Goal: Information Seeking & Learning: Learn about a topic

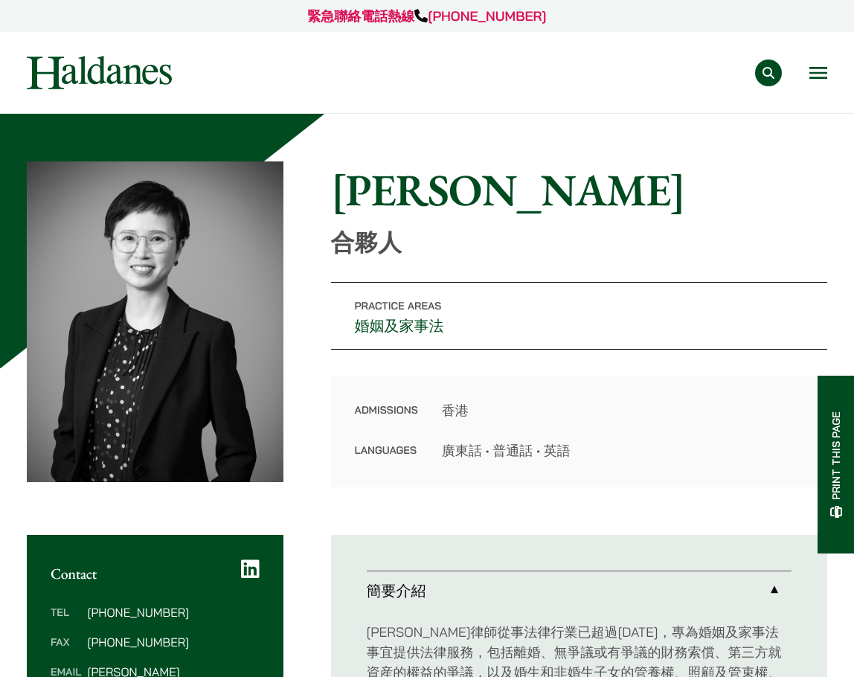
click at [834, 72] on div "專業範疇 反壟斷和競爭法 民事訴訟及爭議解決 公司及商業業務 刑事辯護 欺詐、資產追踪和追討 知識產權 婚姻及家事法 傳媒、娛樂及體育事務 私人客戶 物業及物…" at bounding box center [426, 72] width 825 height 33
click at [825, 71] on button "Open menu" at bounding box center [818, 73] width 18 height 12
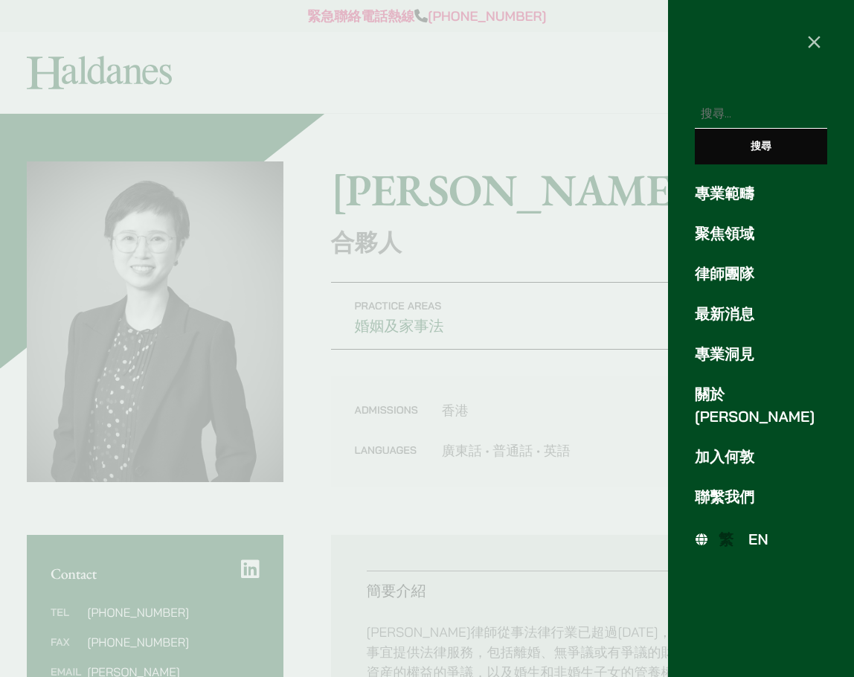
click at [719, 199] on link "專業範疇" at bounding box center [760, 193] width 132 height 22
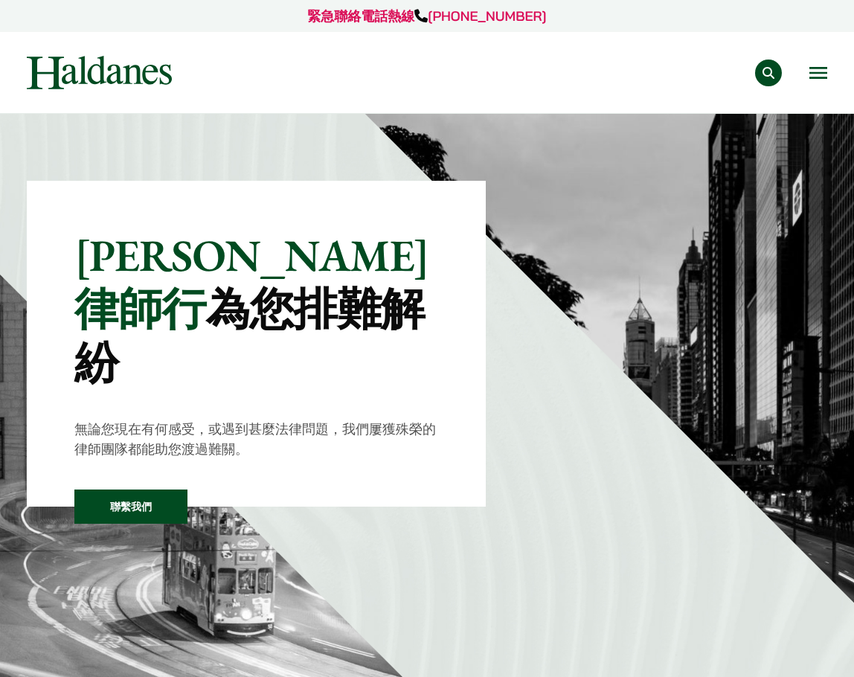
scroll to position [837, 0]
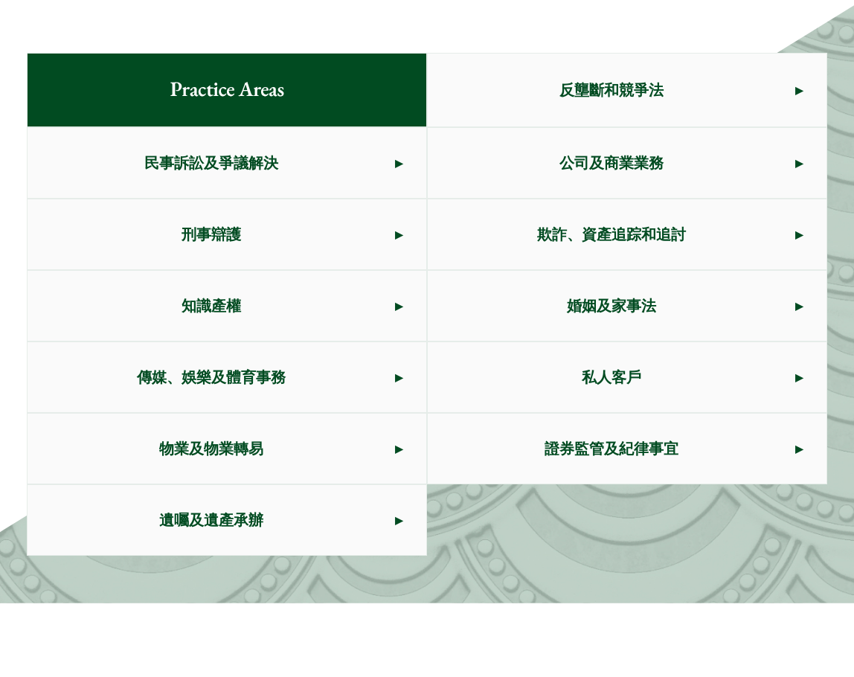
click at [671, 271] on span "婚姻及家事法" at bounding box center [611, 306] width 367 height 70
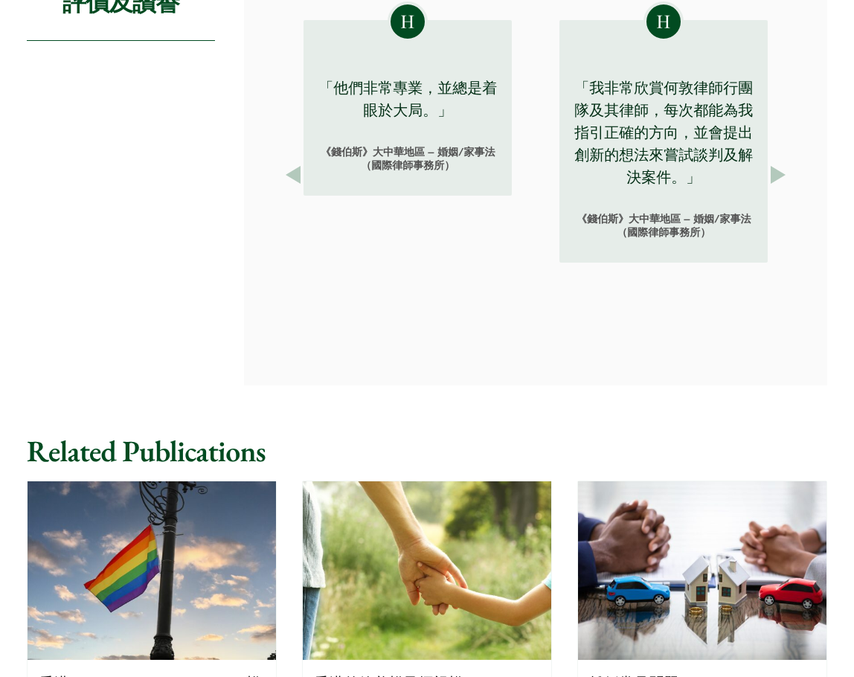
scroll to position [1859, 0]
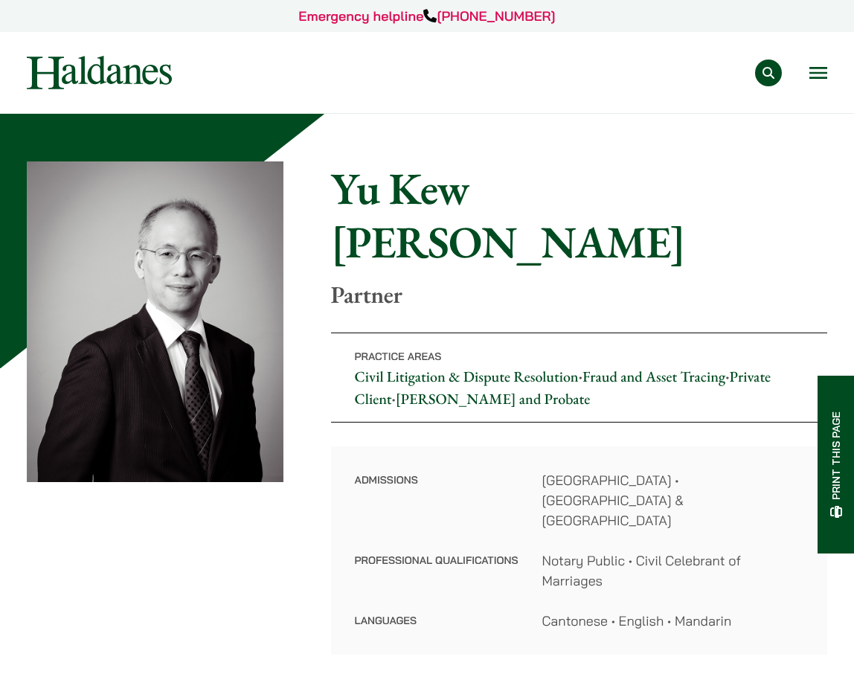
click at [813, 69] on button "Open menu" at bounding box center [818, 73] width 18 height 12
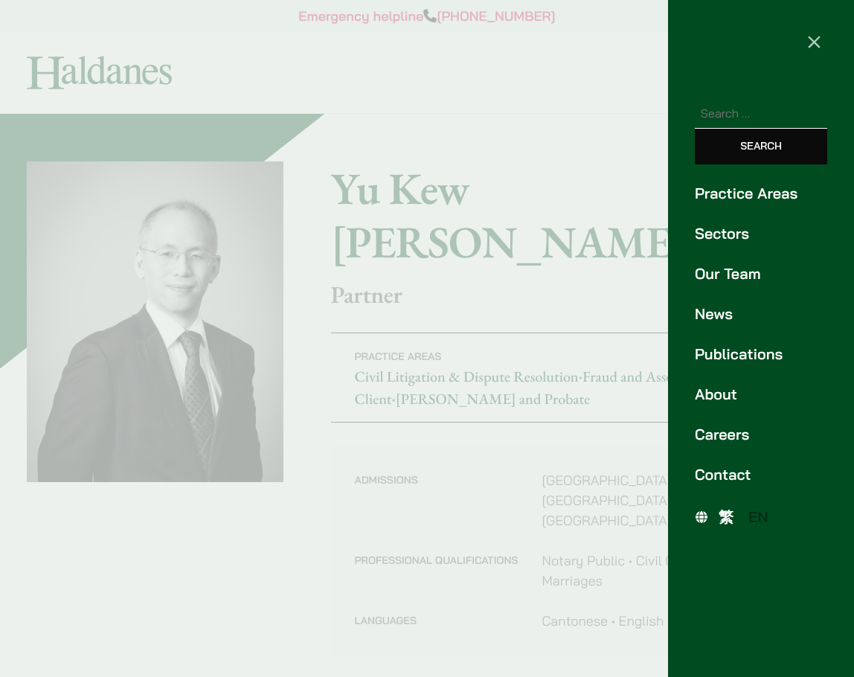
click at [744, 190] on link "Practice Areas" at bounding box center [760, 193] width 132 height 22
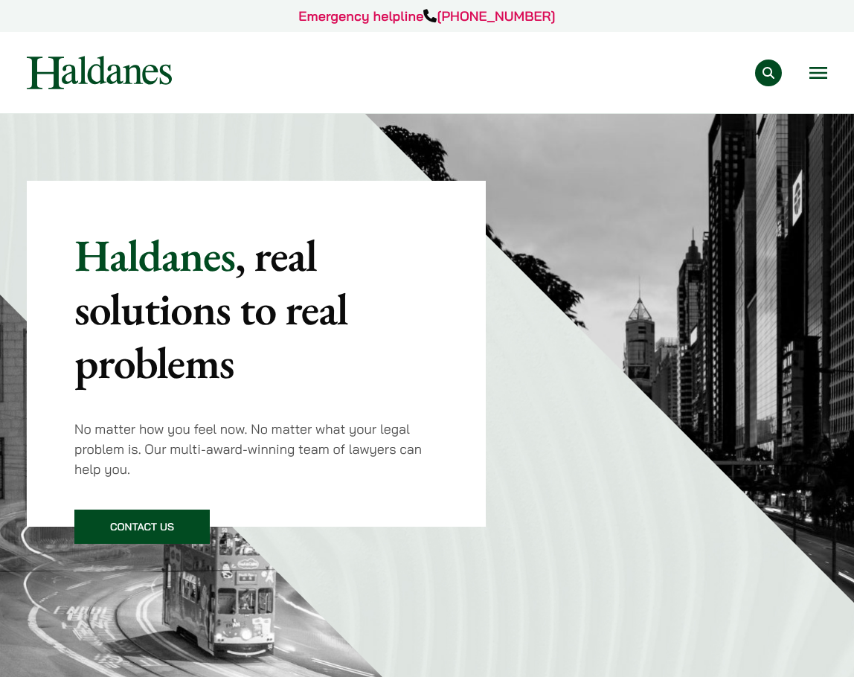
scroll to position [911, 0]
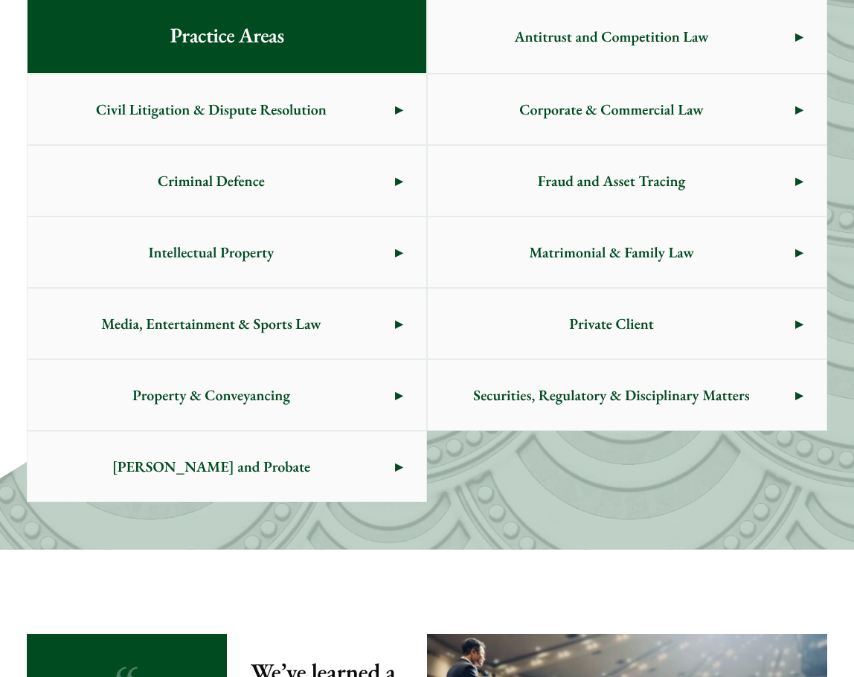
click at [633, 260] on span "Matrimonial & Family Law" at bounding box center [611, 252] width 367 height 70
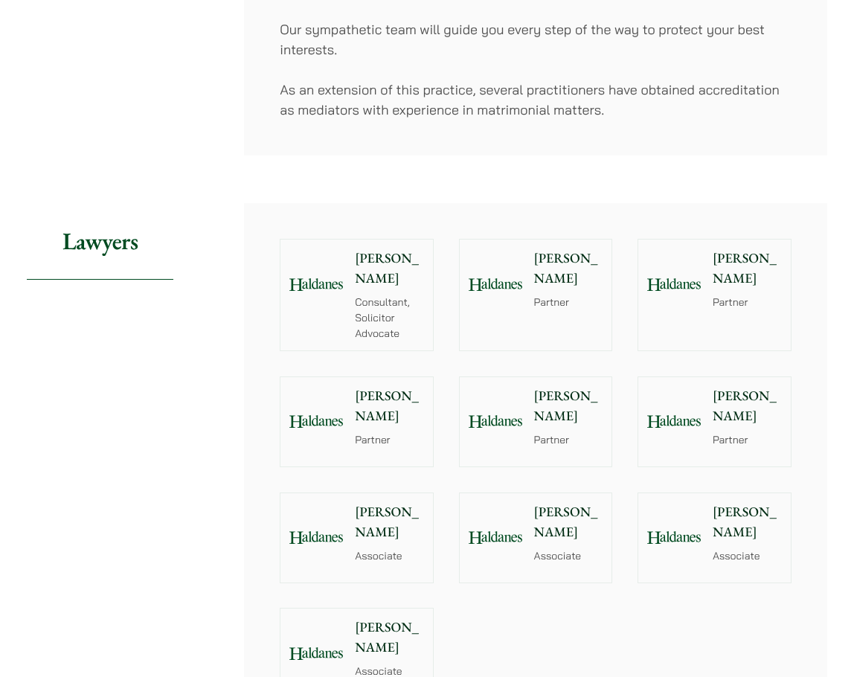
scroll to position [1487, 0]
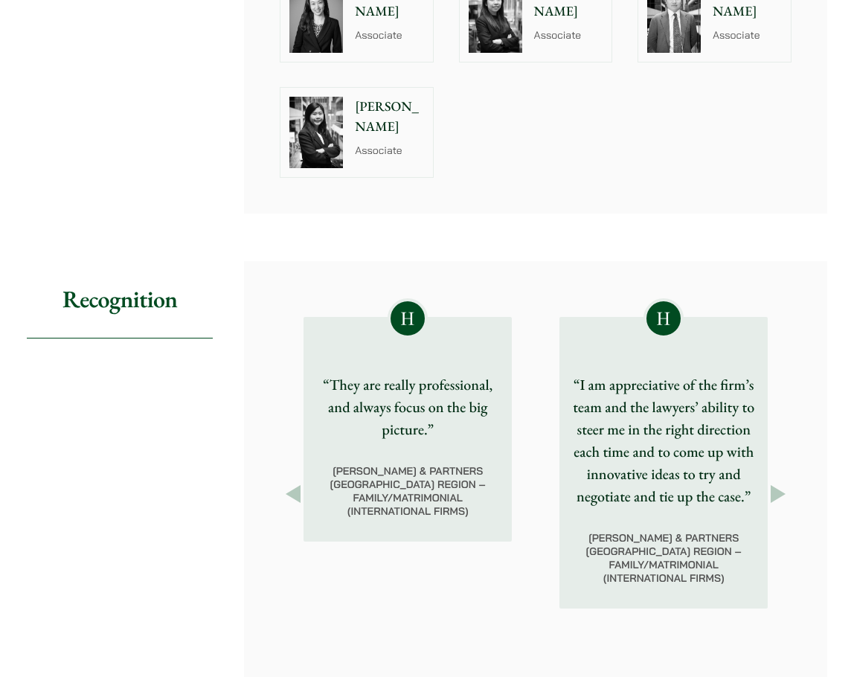
drag, startPoint x: 326, startPoint y: 474, endPoint x: 631, endPoint y: 494, distance: 306.2
click at [278, 519] on div "Previous Elsie Liu “Provided very detailed explanation of the case, actions nee…" at bounding box center [535, 493] width 583 height 465
click at [800, 491] on div "Previous Elsie Liu “Provided very detailed explanation of the case, actions nee…" at bounding box center [535, 493] width 583 height 465
click at [787, 491] on button "Next" at bounding box center [777, 493] width 27 height 27
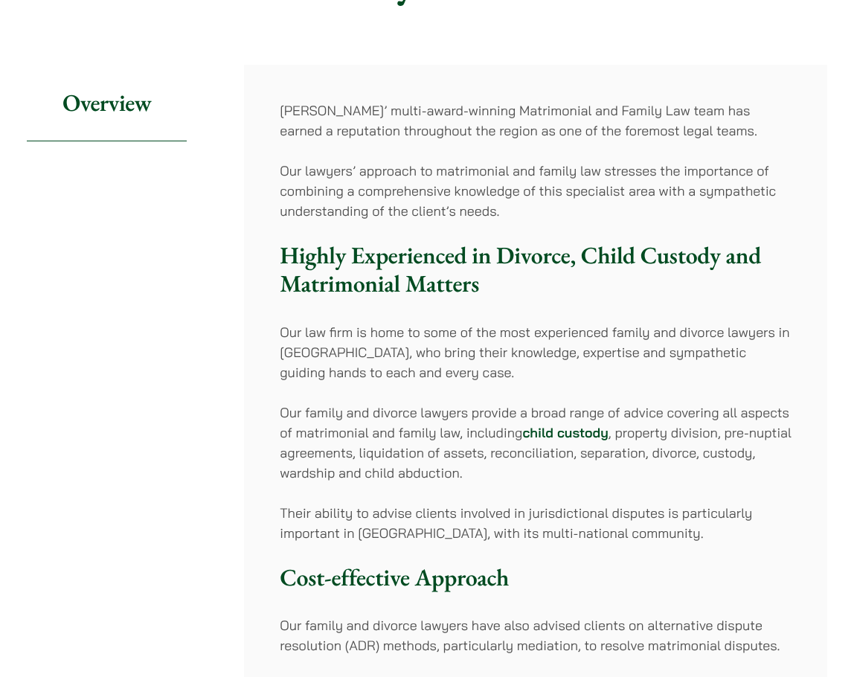
scroll to position [0, 0]
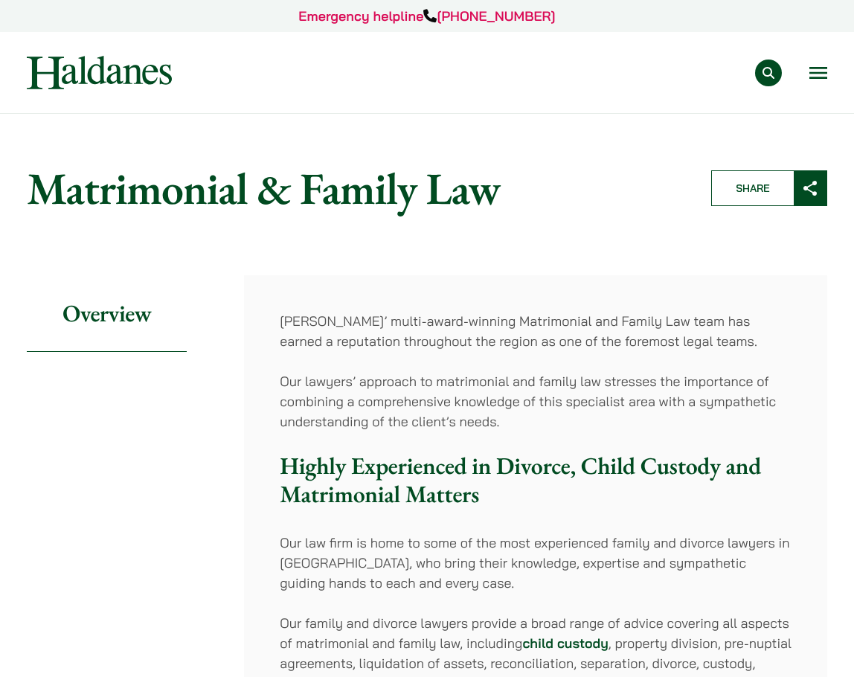
click at [820, 68] on button "Open menu" at bounding box center [818, 73] width 18 height 12
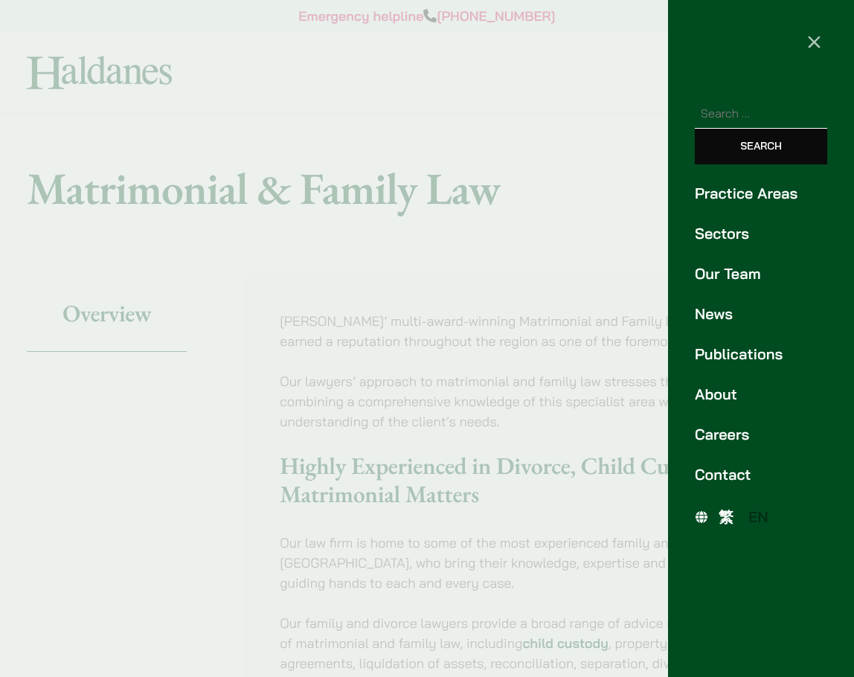
scroll to position [149, 0]
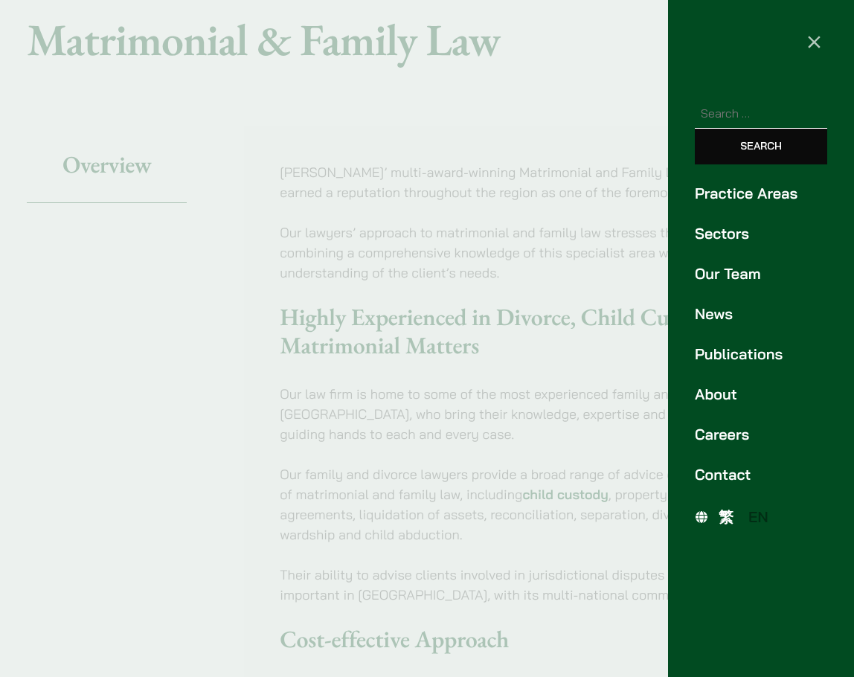
click at [727, 524] on span "繁" at bounding box center [725, 516] width 15 height 19
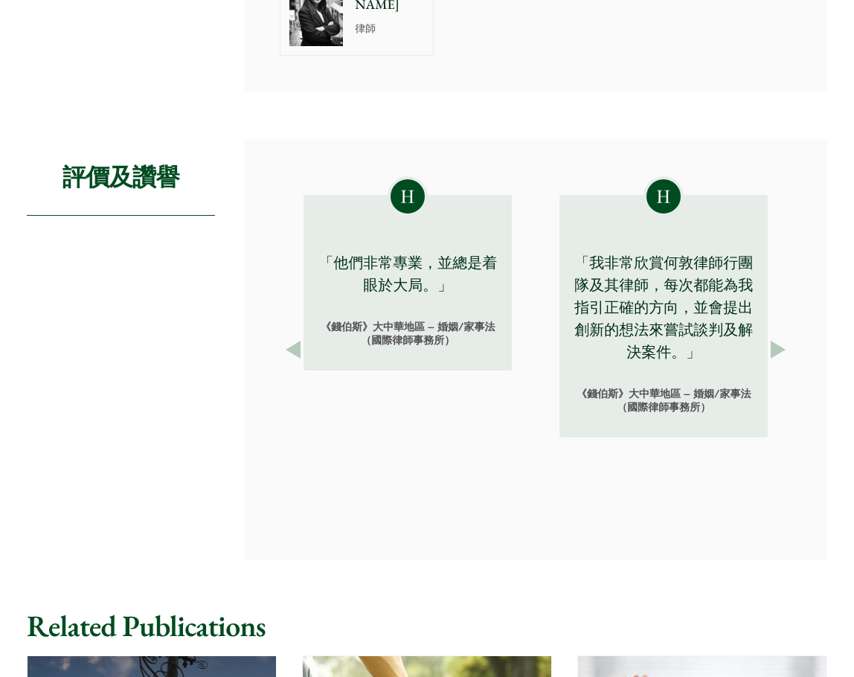
scroll to position [1241, 0]
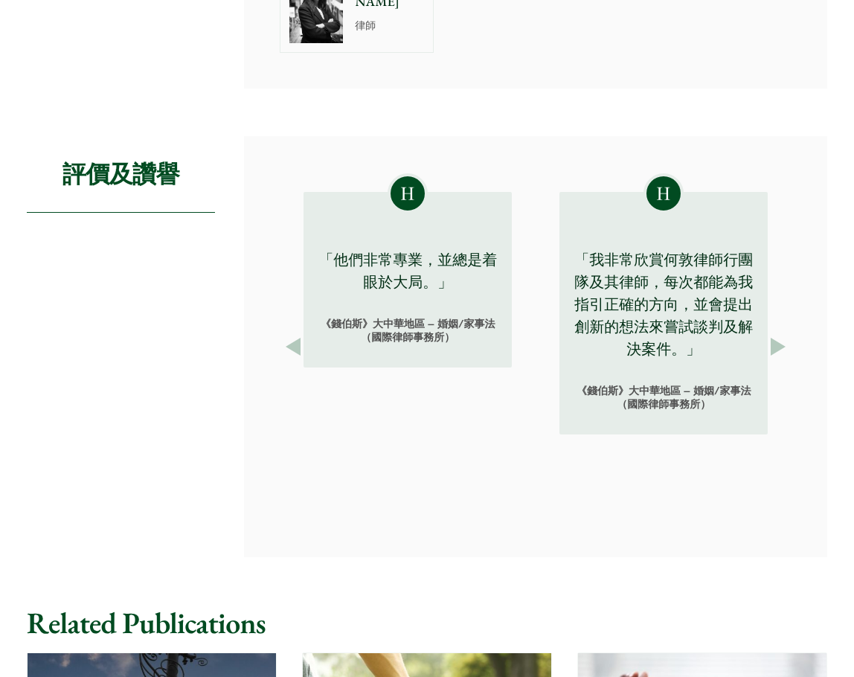
click at [776, 337] on button "Next" at bounding box center [777, 346] width 27 height 27
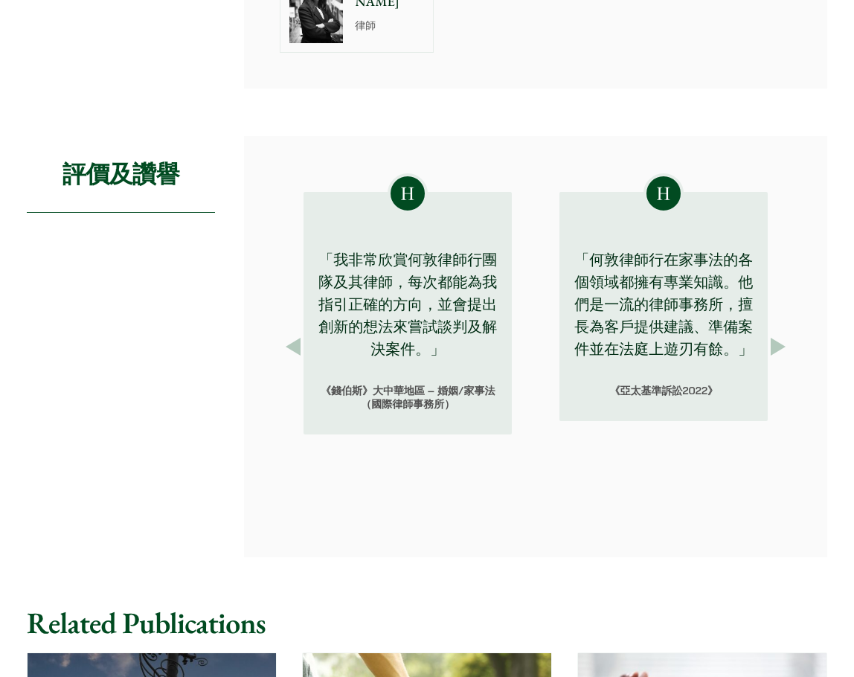
click at [775, 340] on button "Next" at bounding box center [777, 346] width 27 height 27
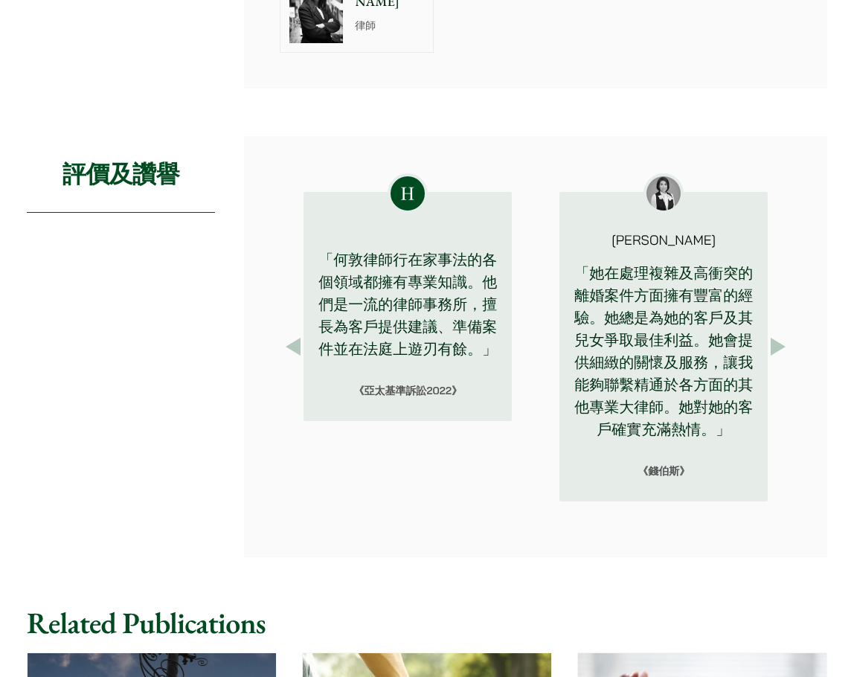
click at [778, 346] on button "Next" at bounding box center [777, 346] width 27 height 27
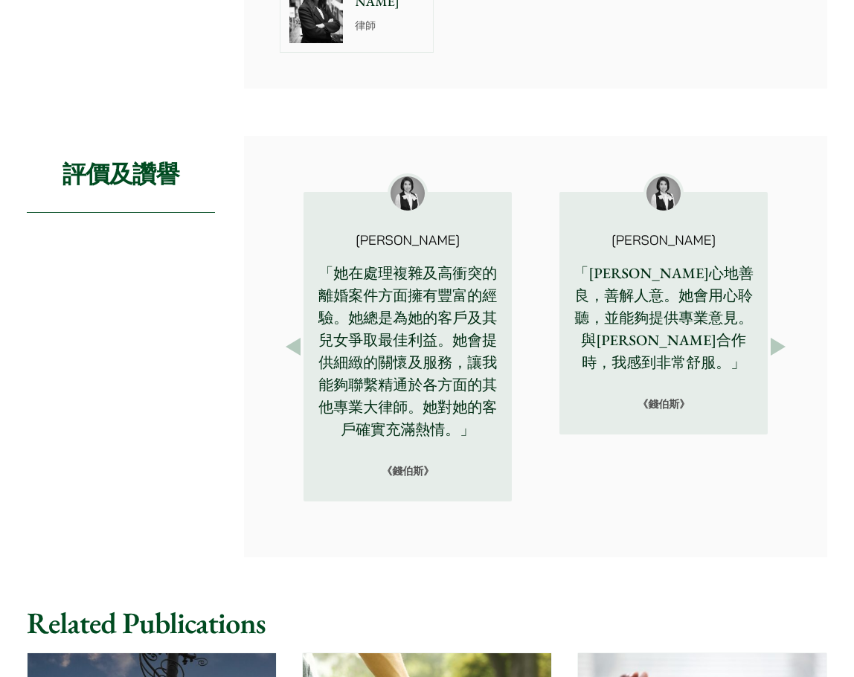
click at [778, 346] on button "Next" at bounding box center [777, 346] width 27 height 27
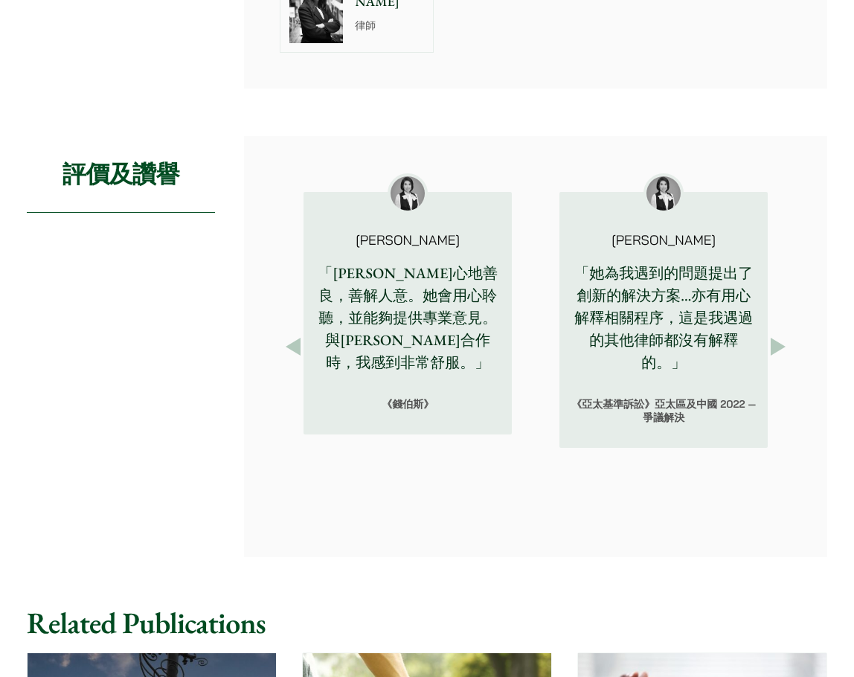
click at [778, 346] on button "Next" at bounding box center [777, 346] width 27 height 27
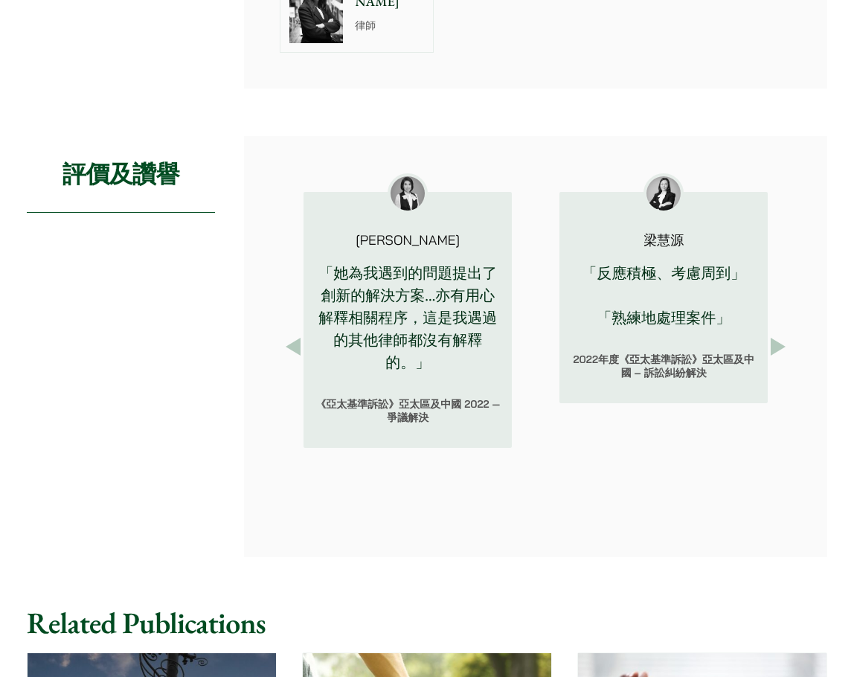
click at [768, 344] on button "Next" at bounding box center [777, 346] width 27 height 27
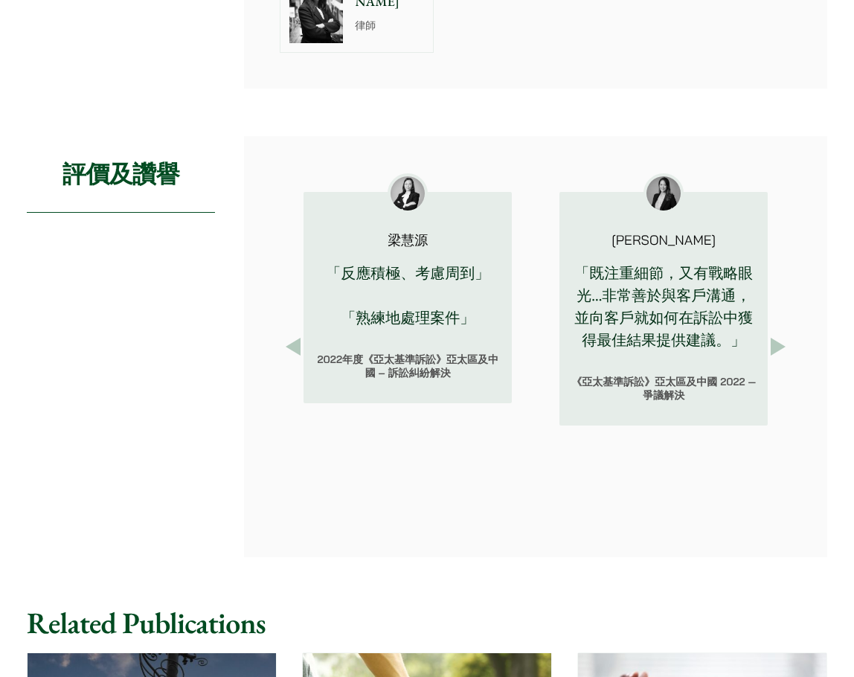
drag, startPoint x: 767, startPoint y: 344, endPoint x: 814, endPoint y: 265, distance: 91.7
click at [810, 238] on div "Previous [PERSON_NAME]「提供對案件的詳盡解釋、應採取的行動和其影響。 每一步的策略都經過深思熟慮和周詳計劃，竭盡所能為客戶爭取最大及最好…" at bounding box center [535, 346] width 583 height 421
click at [776, 337] on button "Next" at bounding box center [777, 346] width 27 height 27
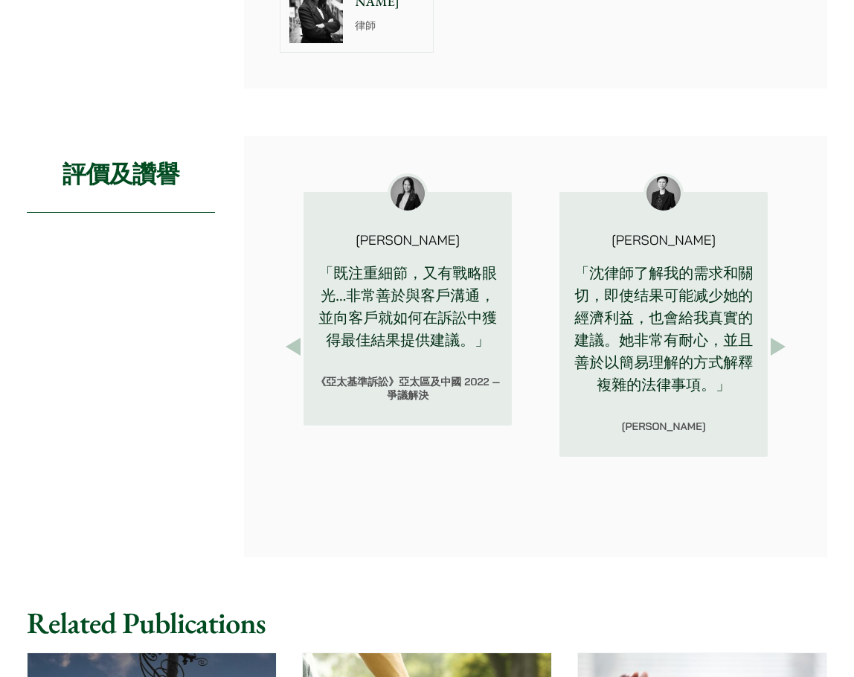
click at [776, 337] on button "Next" at bounding box center [777, 346] width 27 height 27
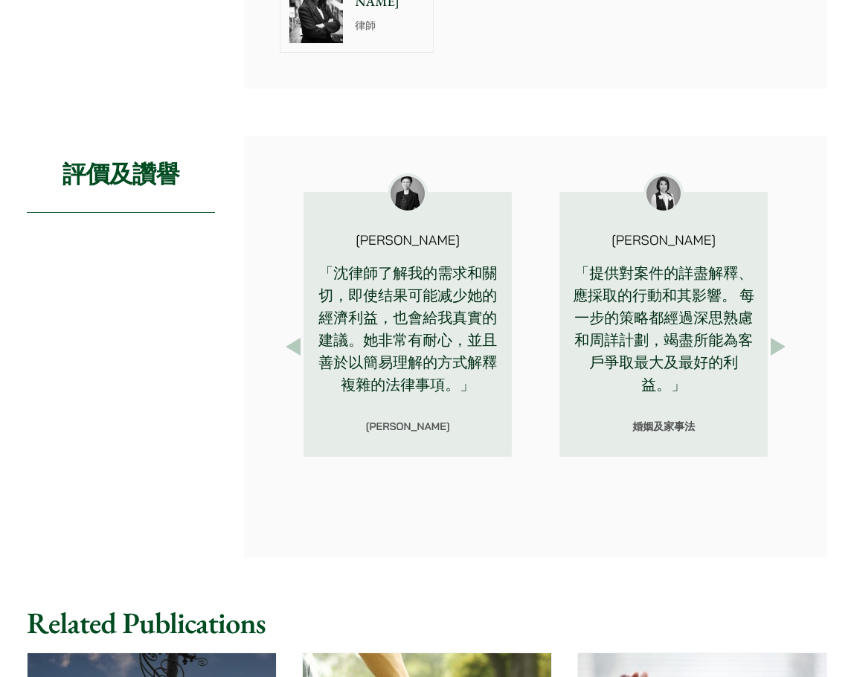
click at [776, 338] on button "Next" at bounding box center [777, 346] width 27 height 27
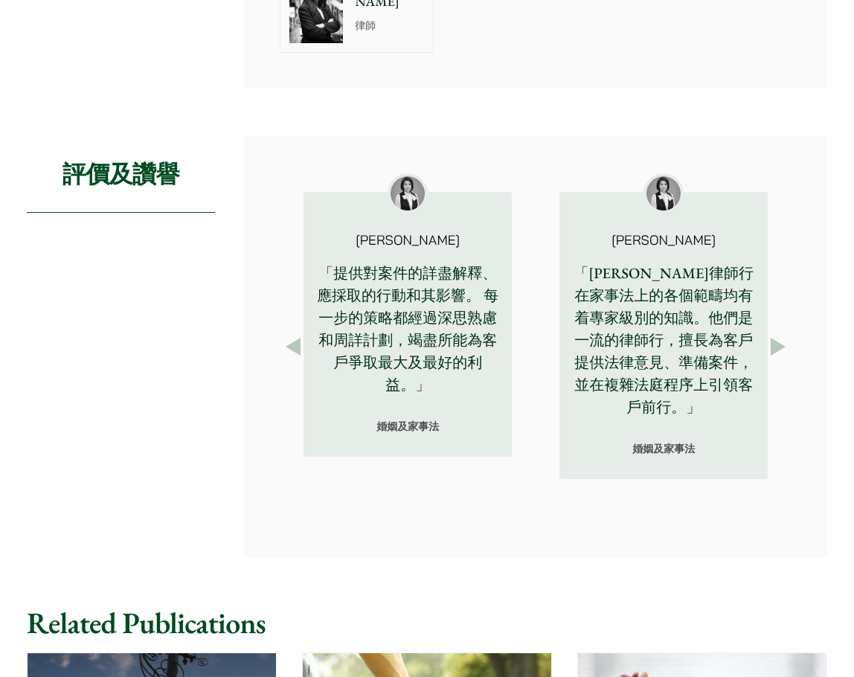
click at [776, 338] on button "Next" at bounding box center [777, 346] width 27 height 27
